Goal: Transaction & Acquisition: Purchase product/service

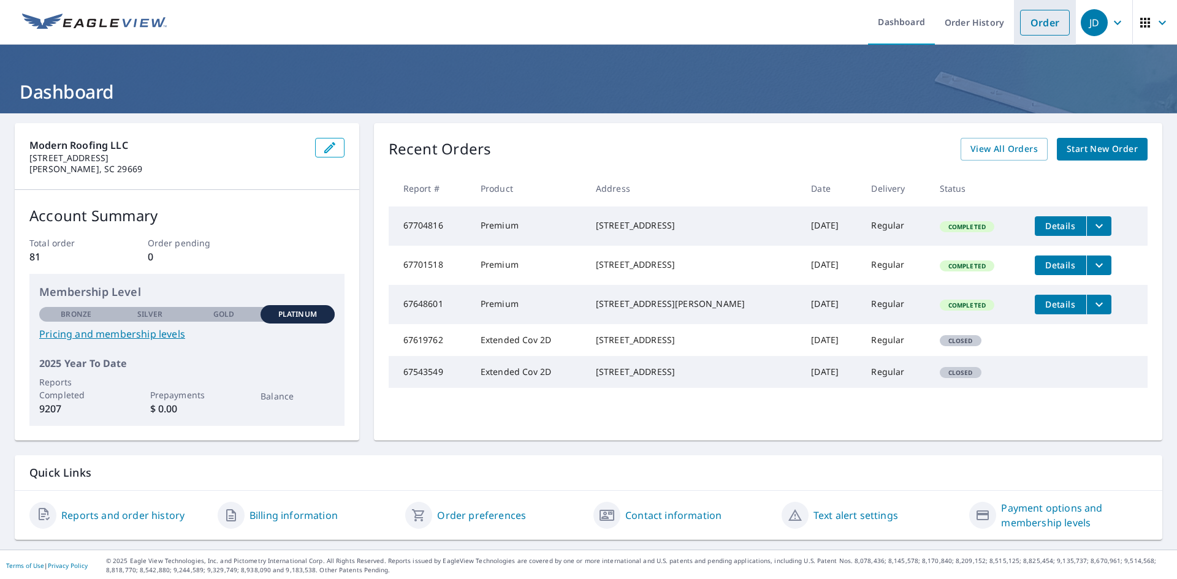
click at [1038, 35] on link "Order" at bounding box center [1045, 23] width 50 height 26
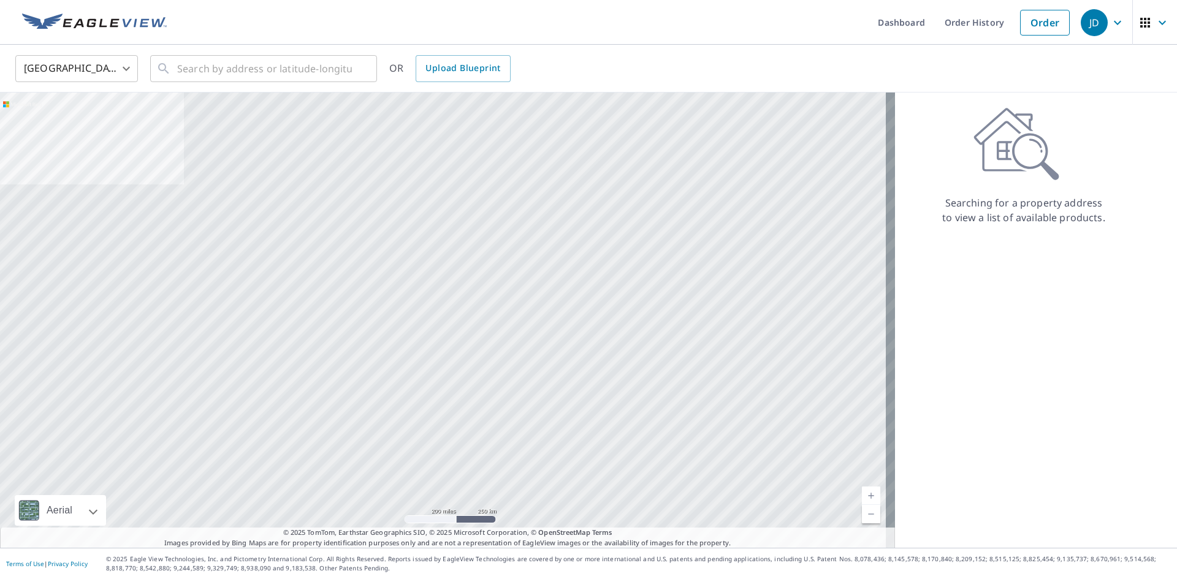
click at [275, 90] on div "United States [GEOGRAPHIC_DATA] ​ ​ OR Upload Blueprint" at bounding box center [588, 69] width 1177 height 48
click at [264, 72] on input "text" at bounding box center [264, 68] width 175 height 34
paste input "[STREET_ADDRESS]"
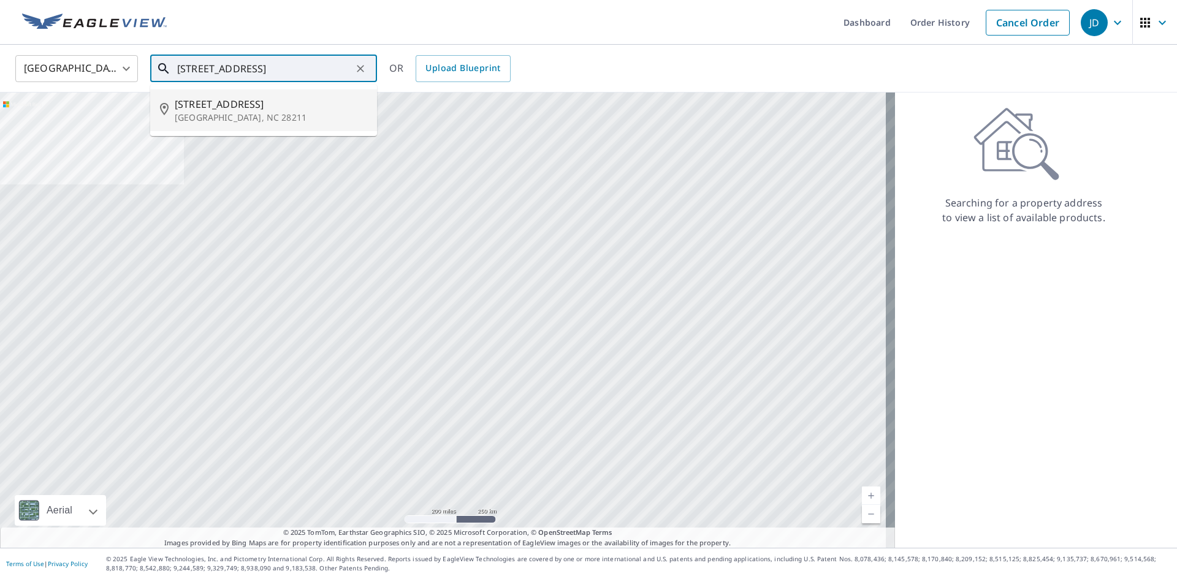
click at [234, 108] on span "[STREET_ADDRESS]" at bounding box center [271, 104] width 192 height 15
type input "[STREET_ADDRESS]"
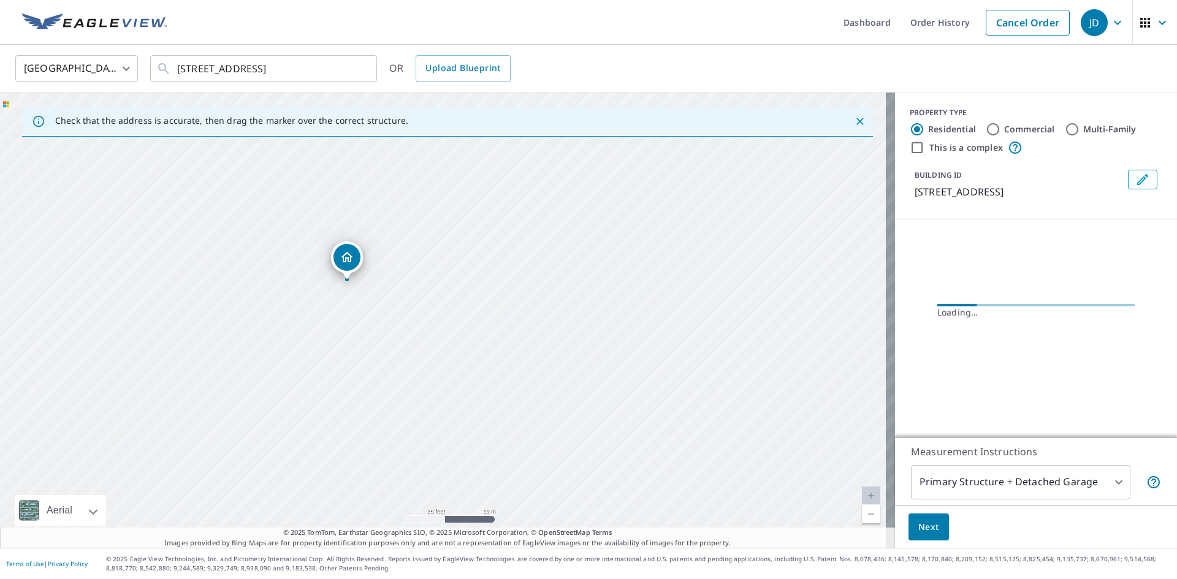
drag, startPoint x: 331, startPoint y: 314, endPoint x: 529, endPoint y: 328, distance: 198.5
click at [529, 328] on div "[STREET_ADDRESS]" at bounding box center [447, 320] width 895 height 455
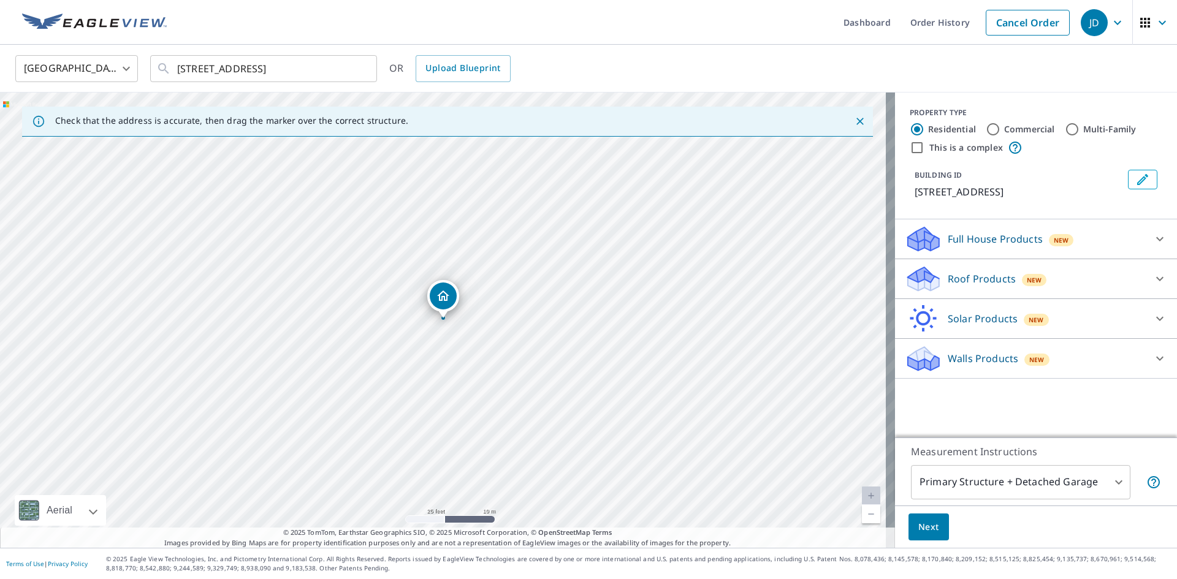
click at [948, 273] on p "Roof Products" at bounding box center [981, 278] width 68 height 15
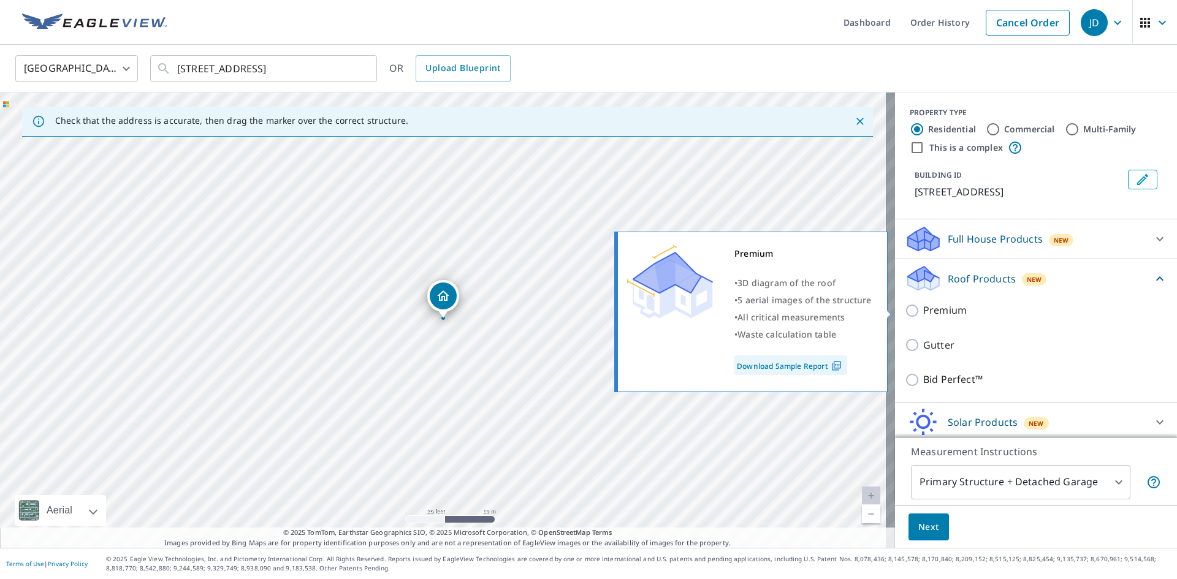
click at [925, 313] on p "Premium" at bounding box center [945, 310] width 44 height 15
click at [923, 313] on input "Premium" at bounding box center [914, 310] width 18 height 15
checkbox input "true"
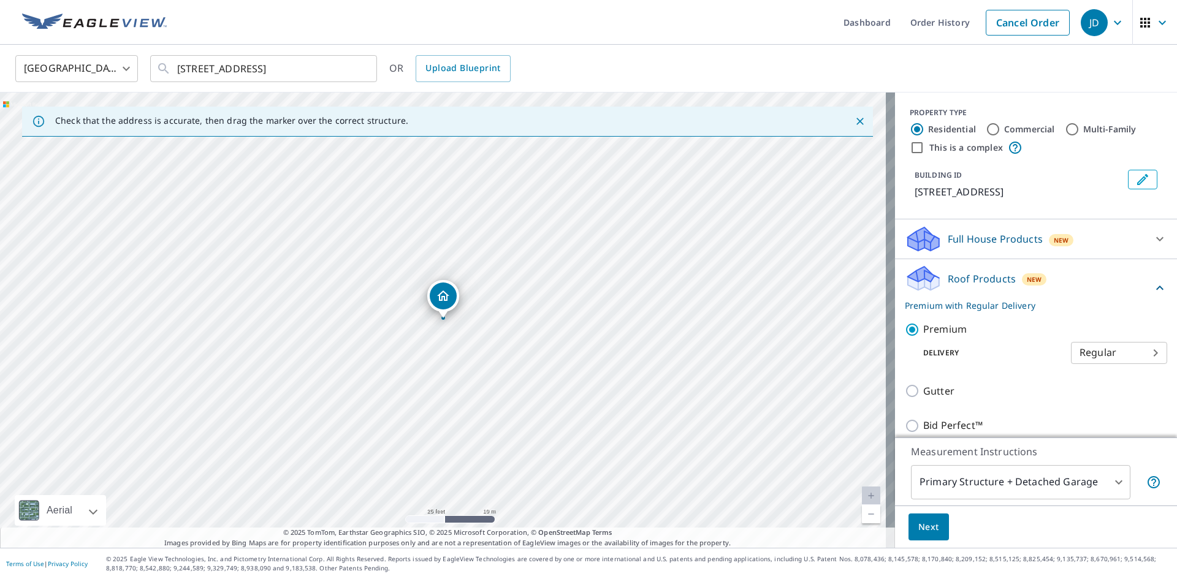
click at [919, 523] on span "Next" at bounding box center [928, 527] width 21 height 15
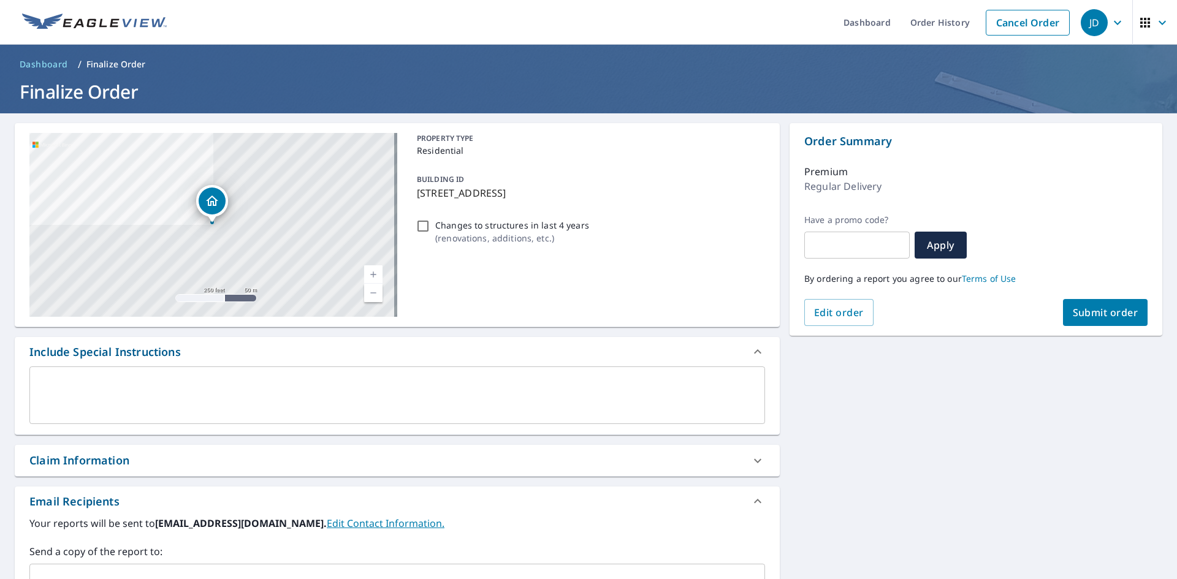
click at [1086, 313] on span "Submit order" at bounding box center [1106, 312] width 66 height 13
